Goal: Information Seeking & Learning: Learn about a topic

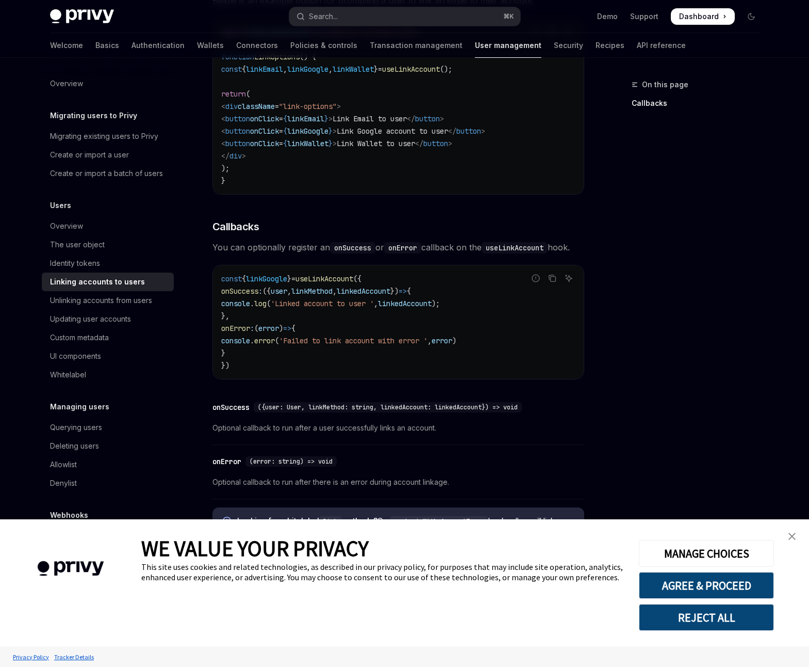
scroll to position [1022, 0]
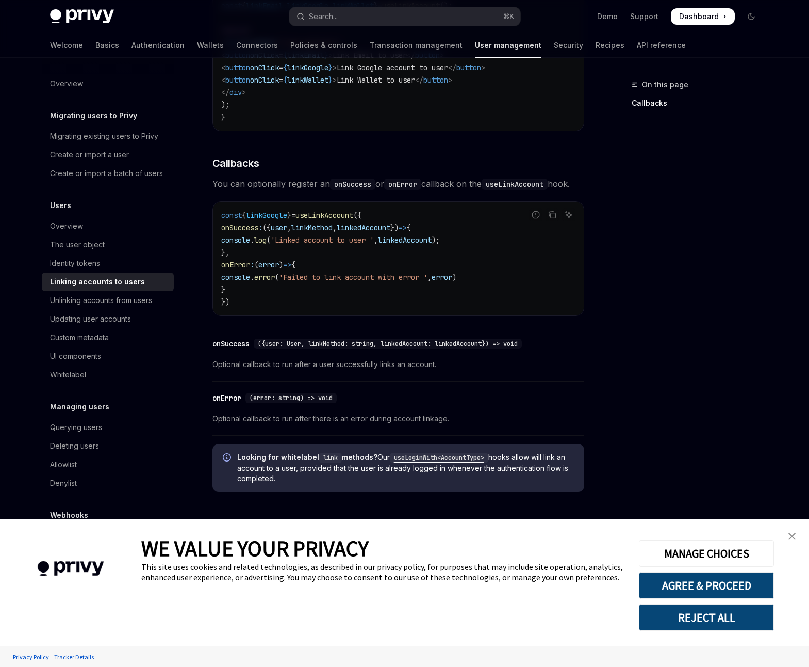
click at [464, 457] on code "useLoginWith<AccountType>" at bounding box center [439, 457] width 99 height 10
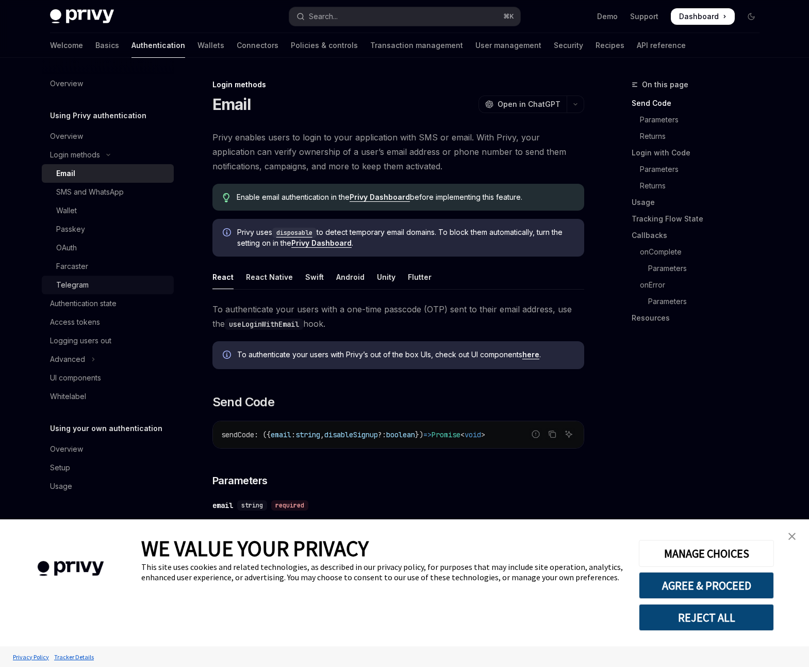
click at [90, 281] on div "Telegram" at bounding box center [111, 285] width 111 height 12
type textarea "*"
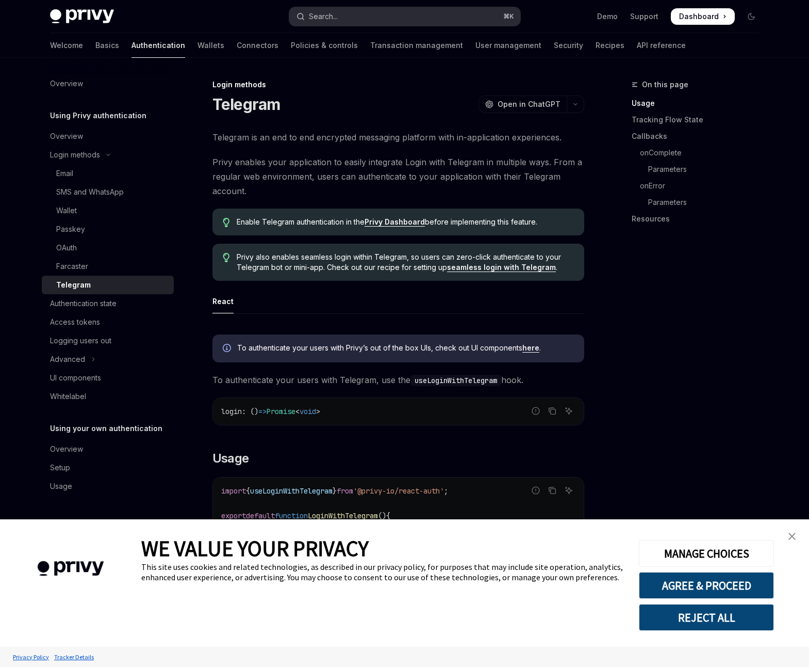
click at [375, 18] on button "Search... ⌘ K" at bounding box center [404, 16] width 231 height 19
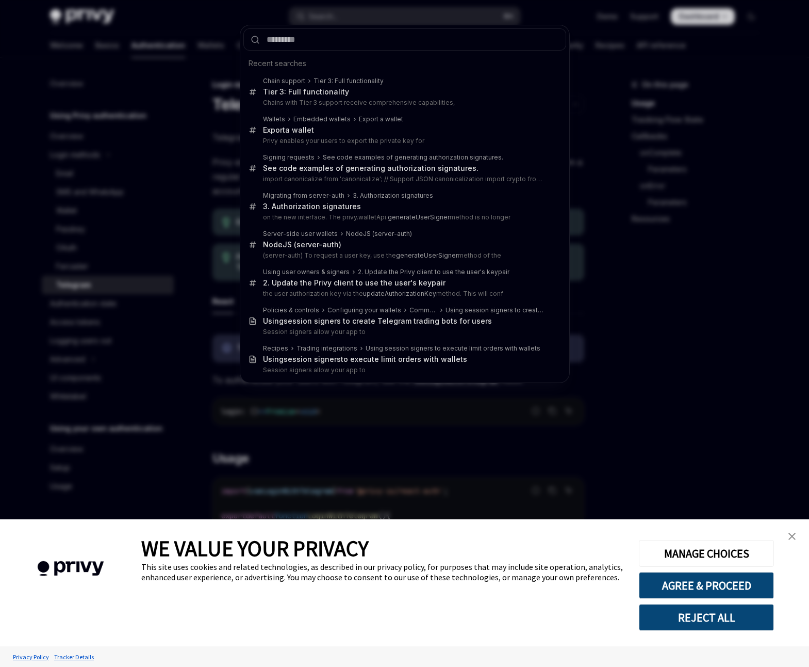
click at [621, 228] on div "Recent searches Chain support Tier 3 : Full functionality Tier 3 : Full functio…" at bounding box center [404, 333] width 809 height 667
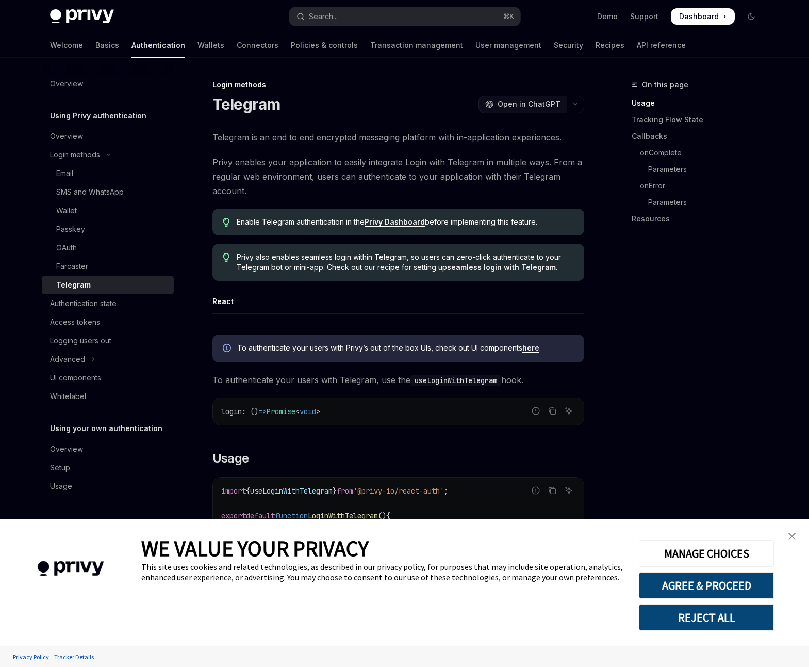
click at [532, 100] on span "Open in ChatGPT" at bounding box center [529, 104] width 63 height 10
click at [356, 17] on button "Search... ⌘ K" at bounding box center [404, 16] width 231 height 19
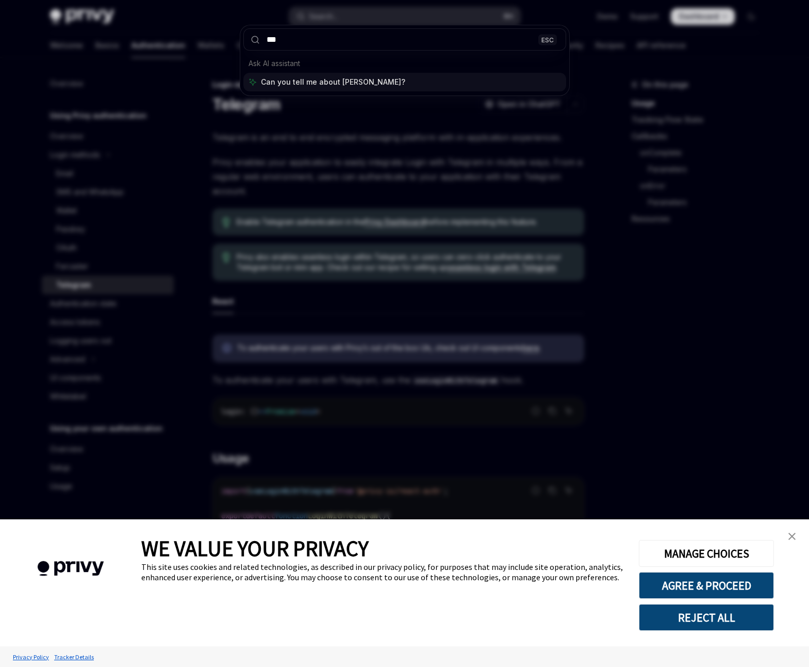
type input "****"
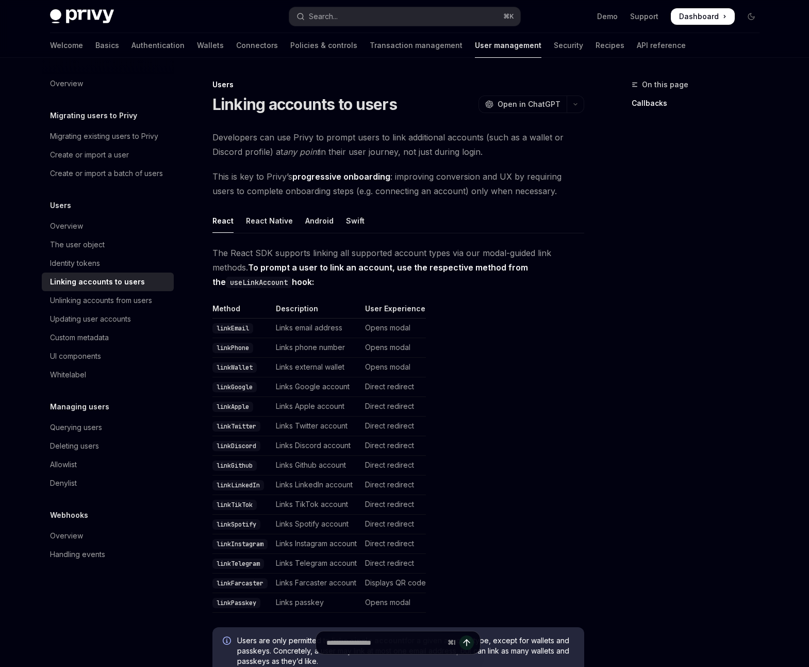
scroll to position [52, 0]
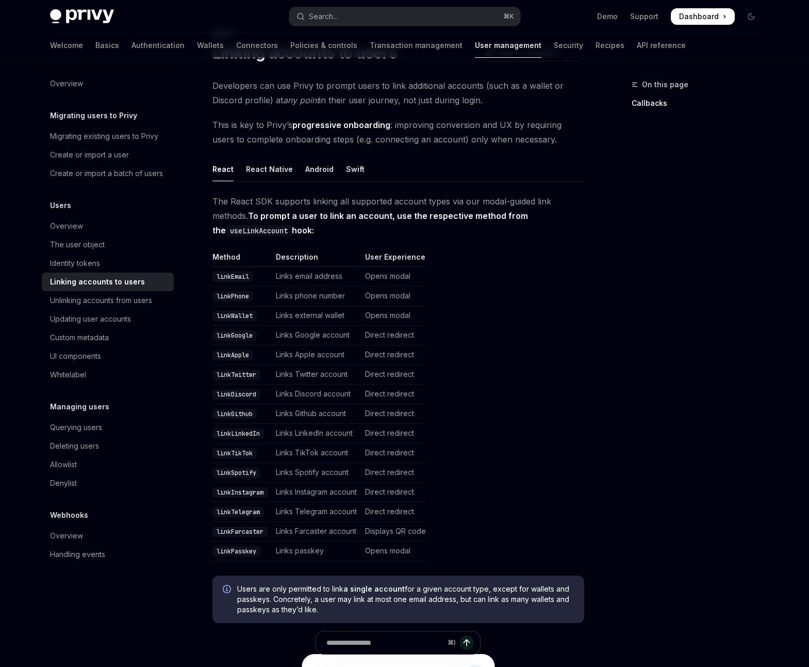
type textarea "*"
